Goal: Ask a question

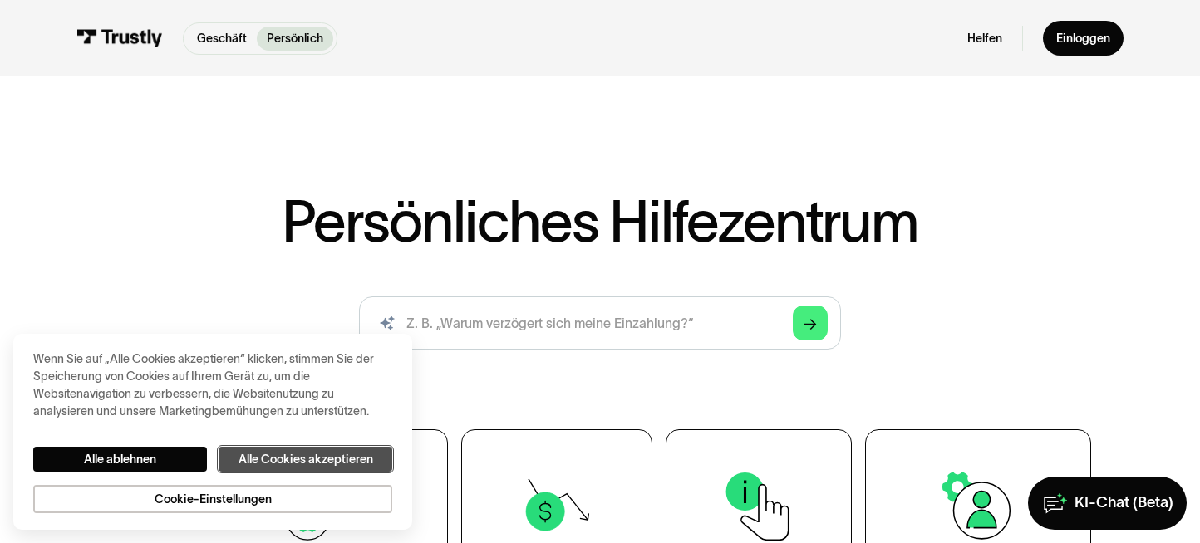
click at [311, 455] on font "Alle Cookies akzeptieren" at bounding box center [305, 459] width 135 height 13
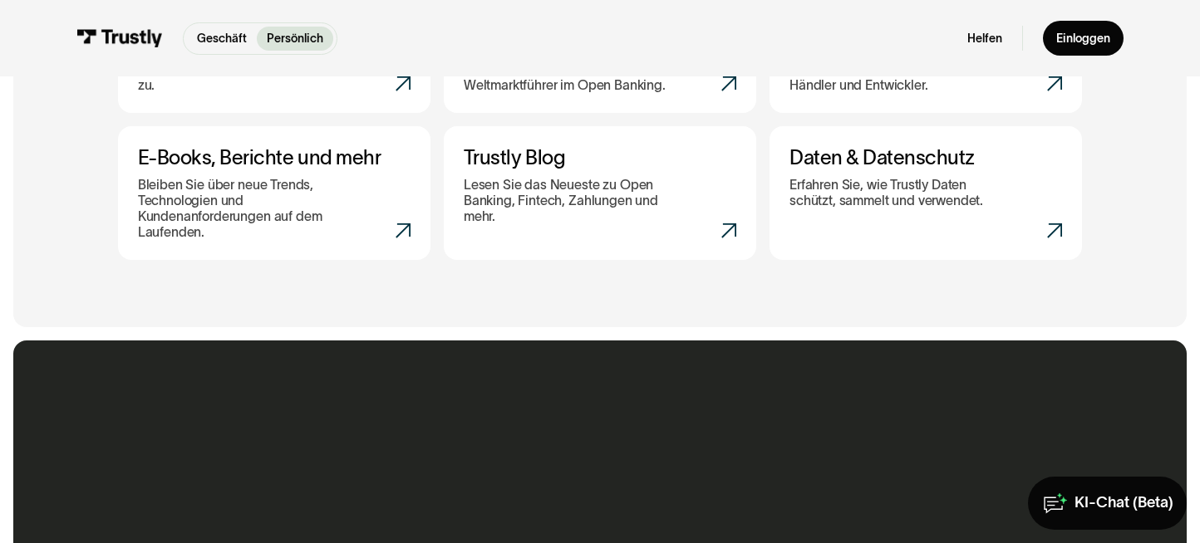
scroll to position [1080, 0]
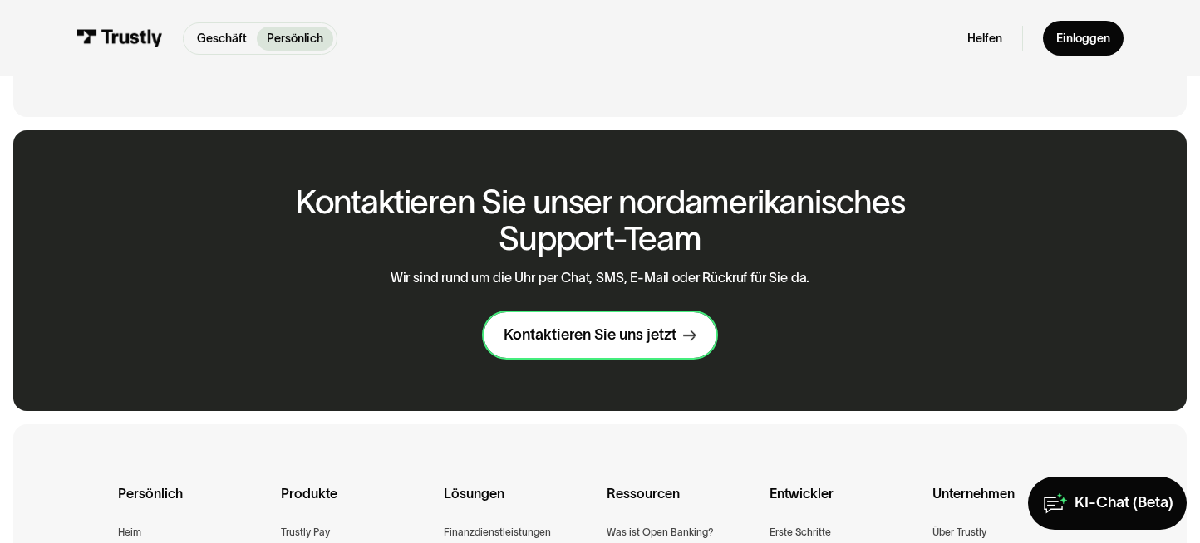
click at [611, 339] on font "Kontaktieren Sie uns jetzt" at bounding box center [589, 334] width 173 height 17
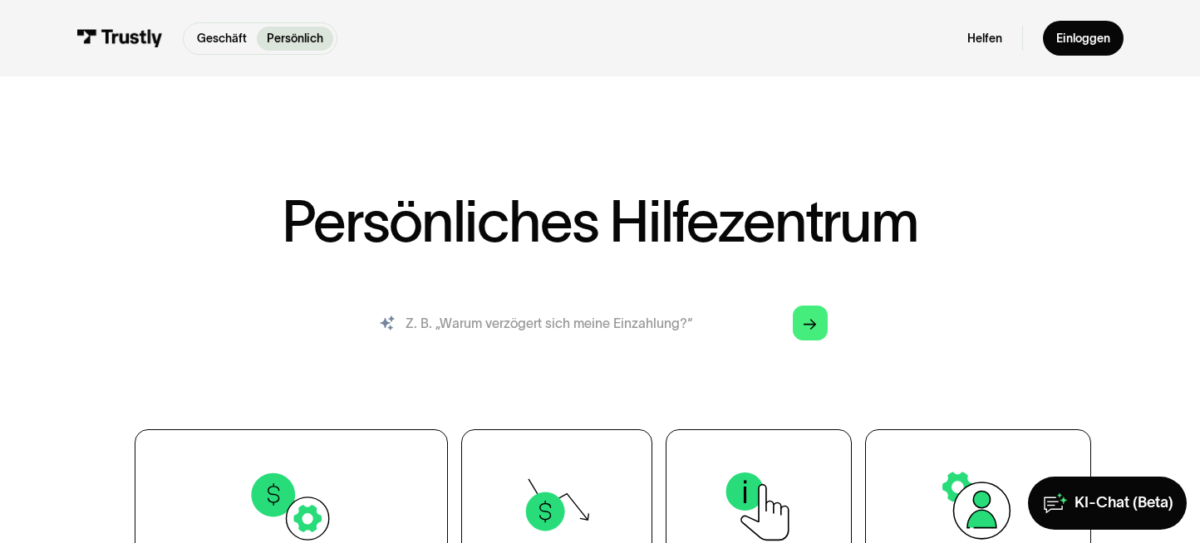
click at [611, 331] on input "suchen" at bounding box center [600, 323] width 482 height 53
click at [671, 317] on input "suchen" at bounding box center [600, 323] width 482 height 53
click at [596, 321] on input "suchen" at bounding box center [600, 323] width 482 height 53
type input "meine Zahlung wurde abgebucht aber ich habe nichts erhalten !? warum??"
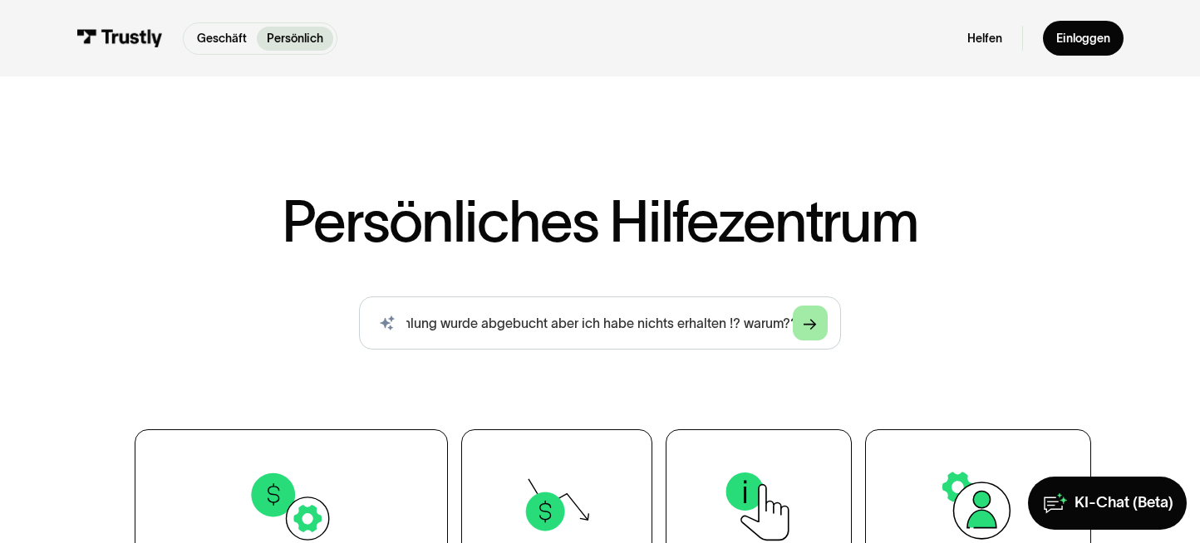
click at [816, 323] on icon "Arrow Right" at bounding box center [809, 325] width 13 height 14
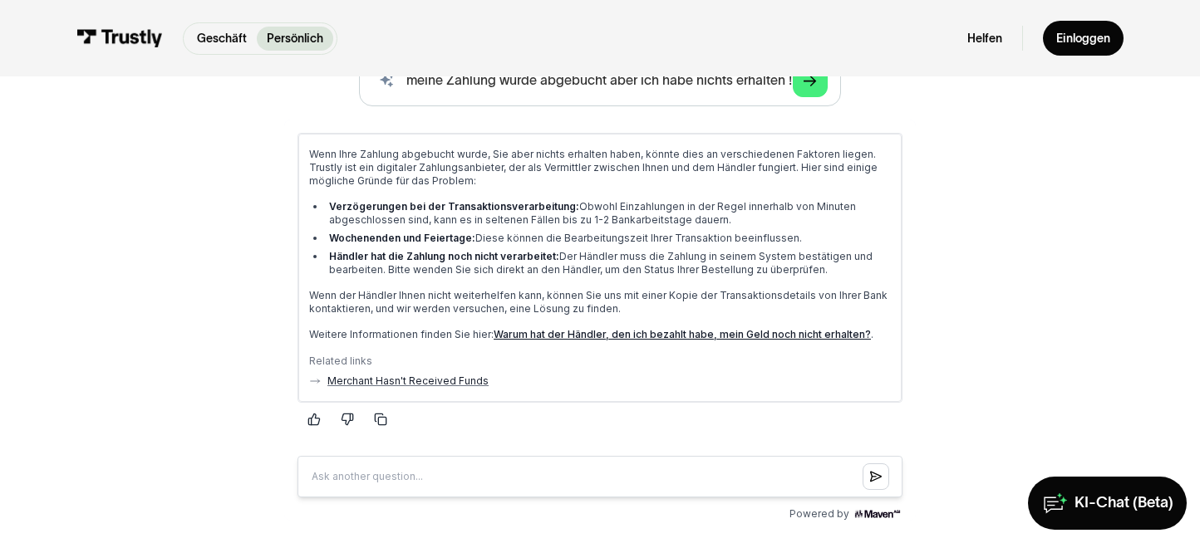
scroll to position [166, 0]
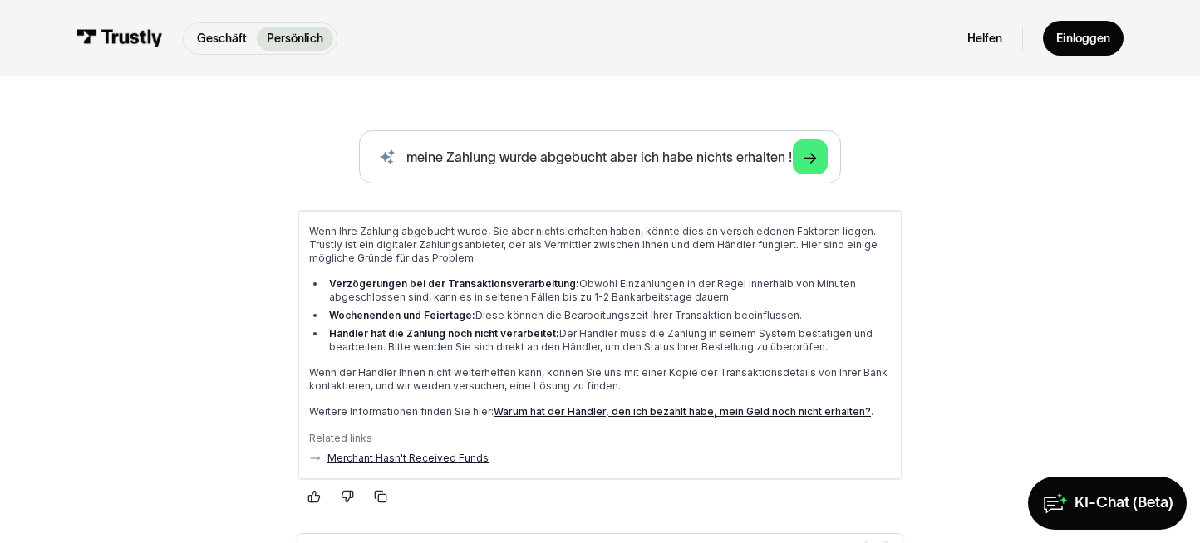
click at [420, 459] on link "Merchant Hasn't Received Funds" at bounding box center [406, 458] width 161 height 13
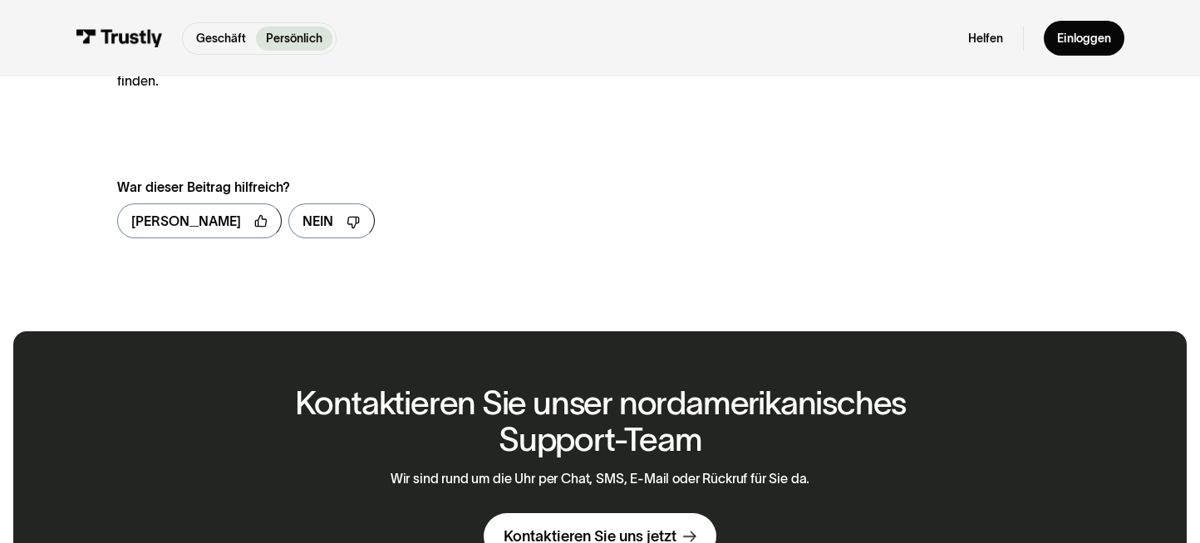
scroll to position [332, 0]
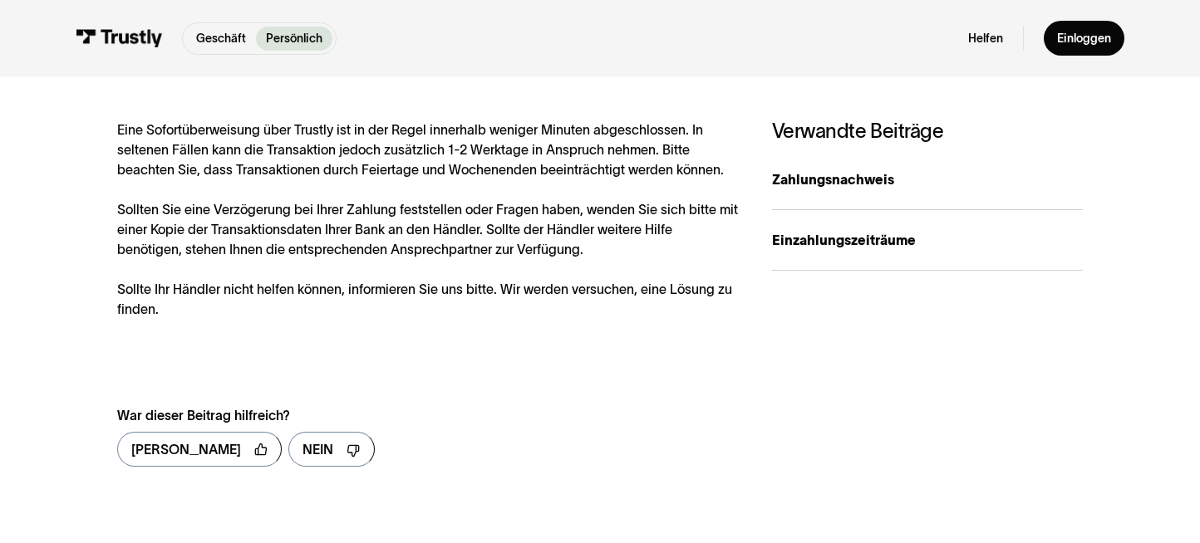
drag, startPoint x: 842, startPoint y: 336, endPoint x: 849, endPoint y: 280, distance: 56.2
click at [845, 267] on link "Einzahlungszeiträume" at bounding box center [927, 240] width 311 height 61
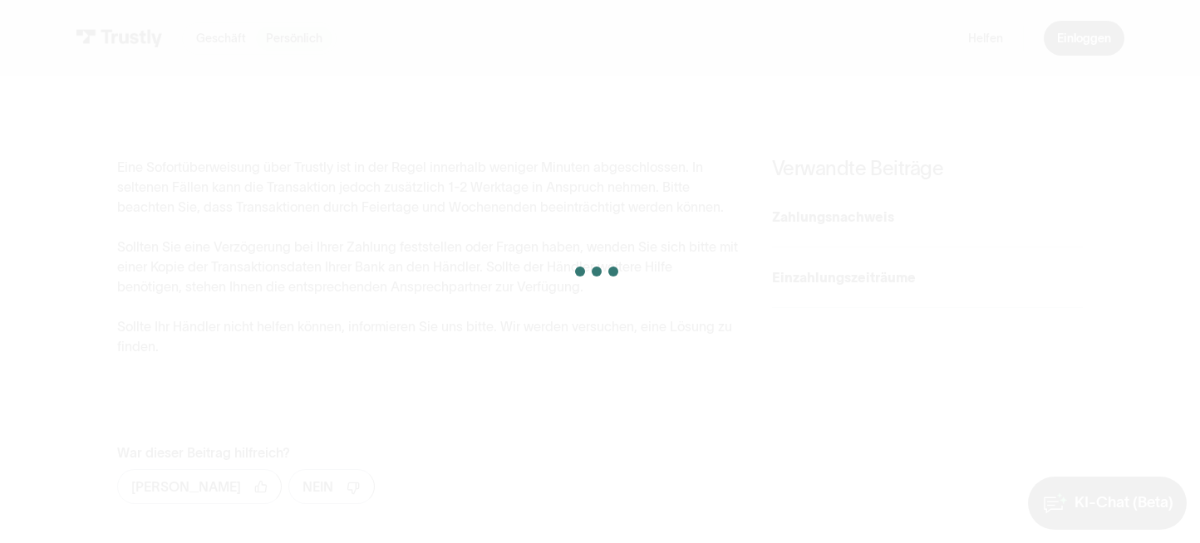
scroll to position [295, 0]
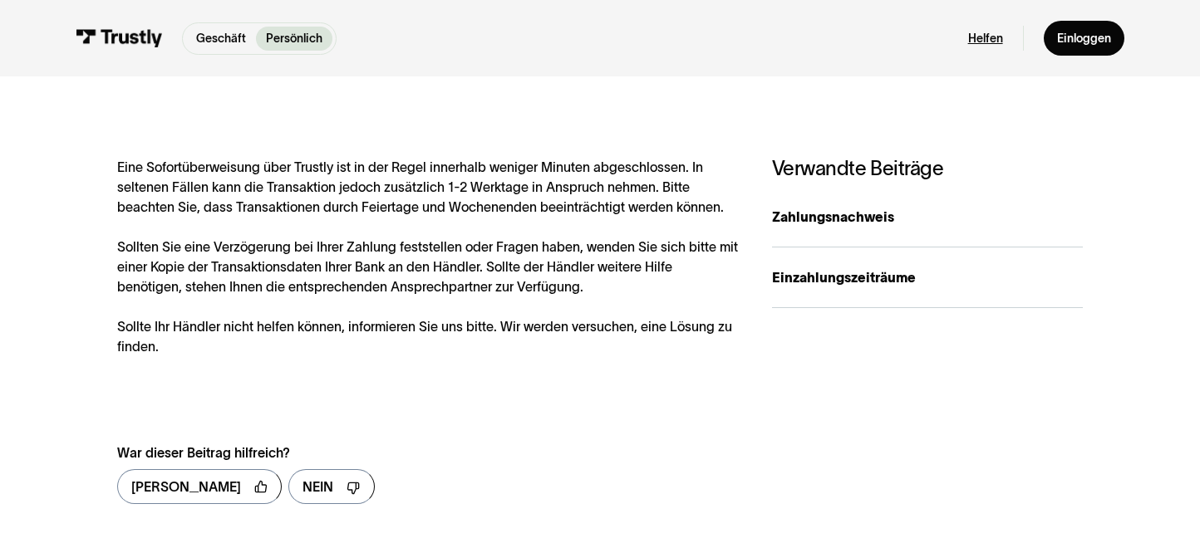
click at [999, 36] on font "Helfen" at bounding box center [985, 38] width 35 height 13
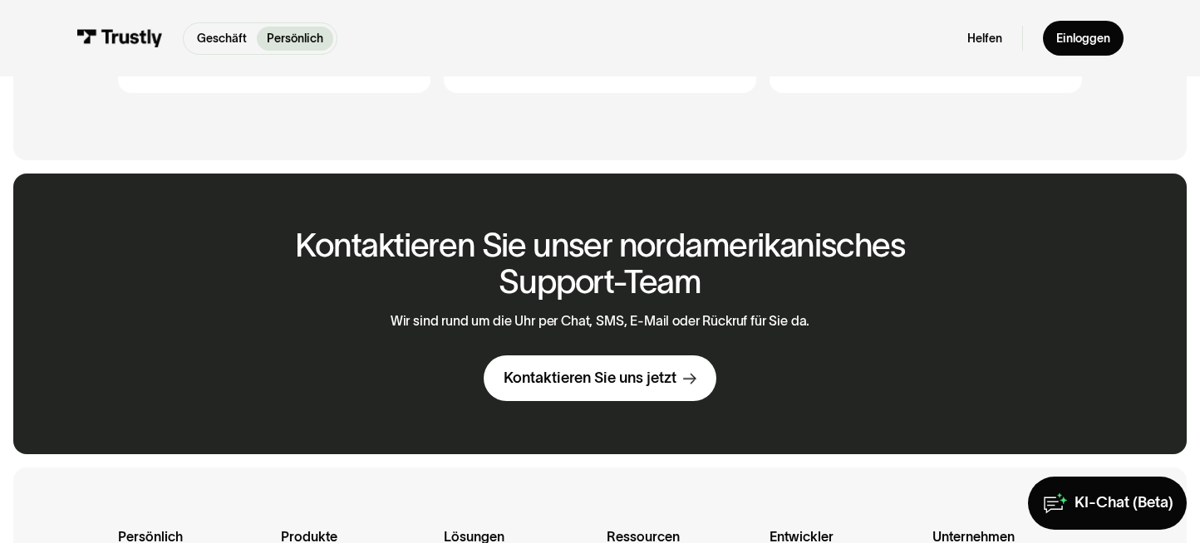
scroll to position [1163, 0]
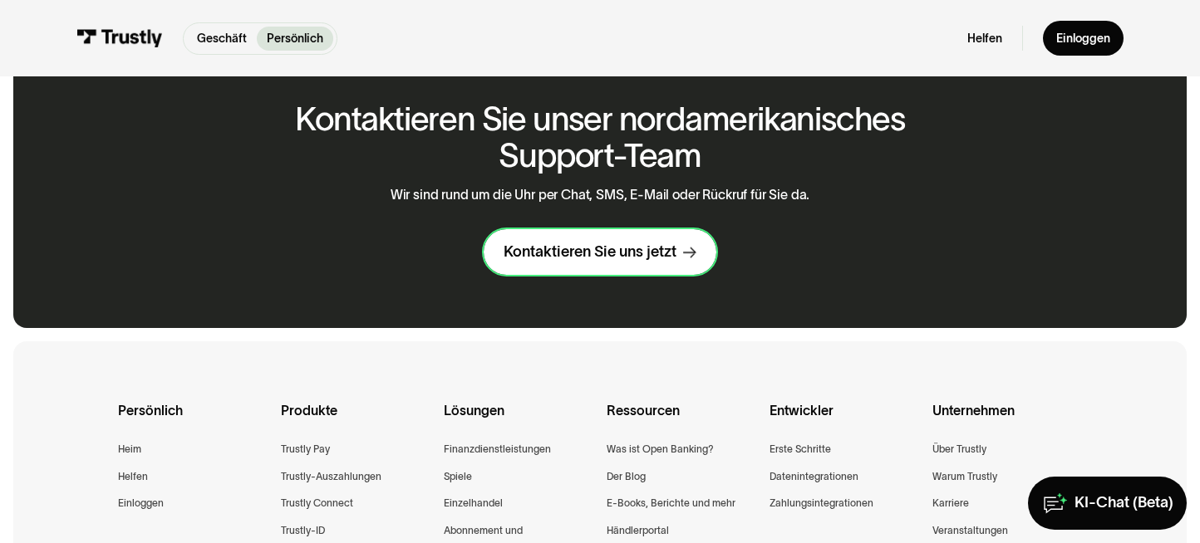
click at [626, 249] on font "Kontaktieren Sie uns jetzt" at bounding box center [589, 251] width 173 height 17
